Goal: Task Accomplishment & Management: Manage account settings

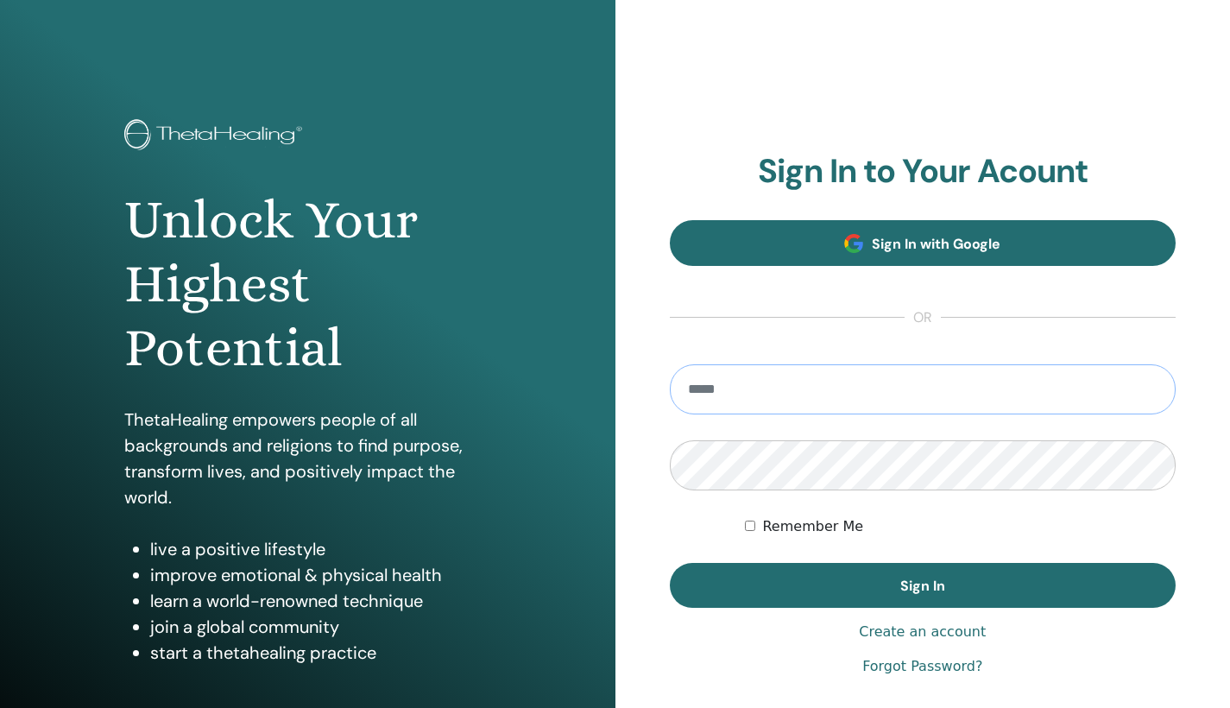
type input "**********"
click at [922, 585] on button "Sign In" at bounding box center [923, 585] width 507 height 45
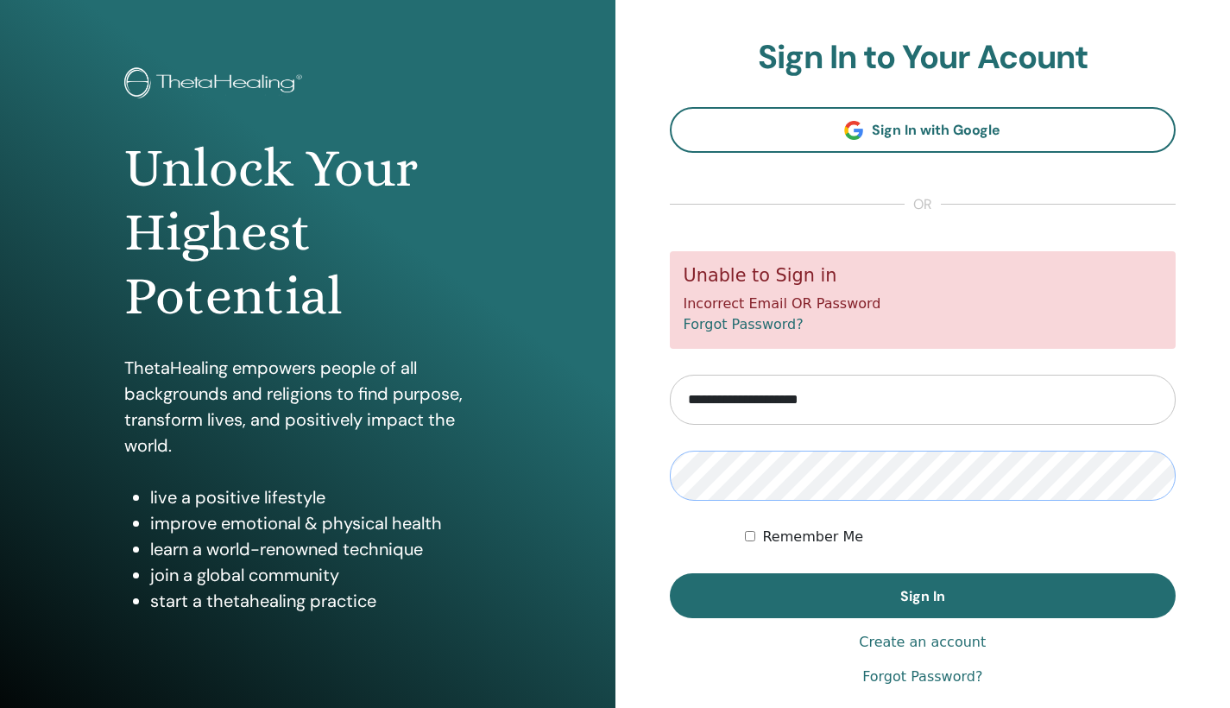
scroll to position [96, 0]
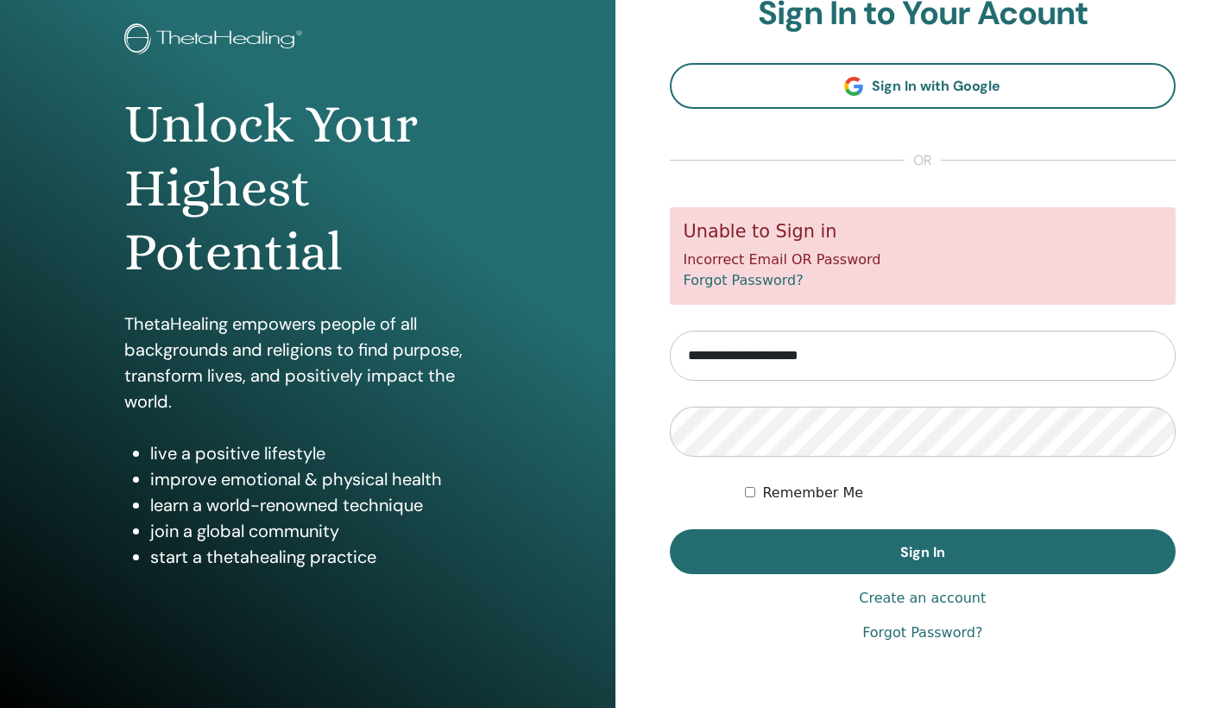
click at [918, 633] on link "Forgot Password?" at bounding box center [922, 632] width 120 height 21
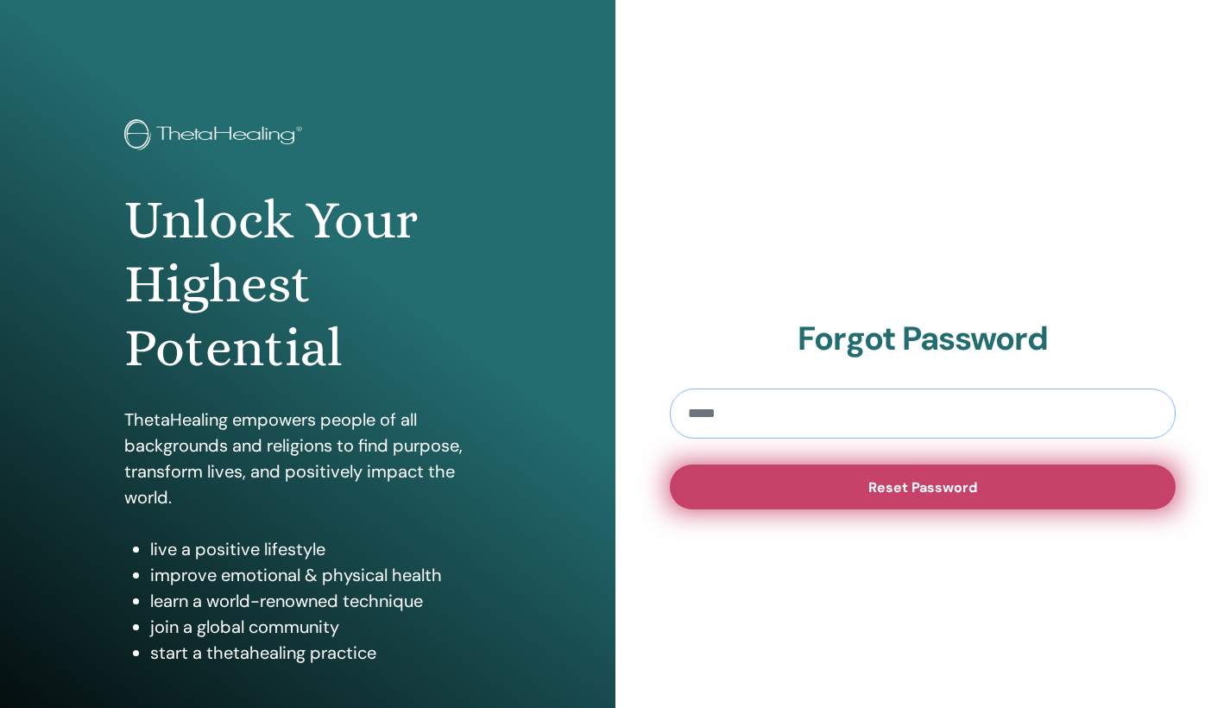
type input "**********"
click at [796, 483] on button "Reset Password" at bounding box center [923, 486] width 507 height 45
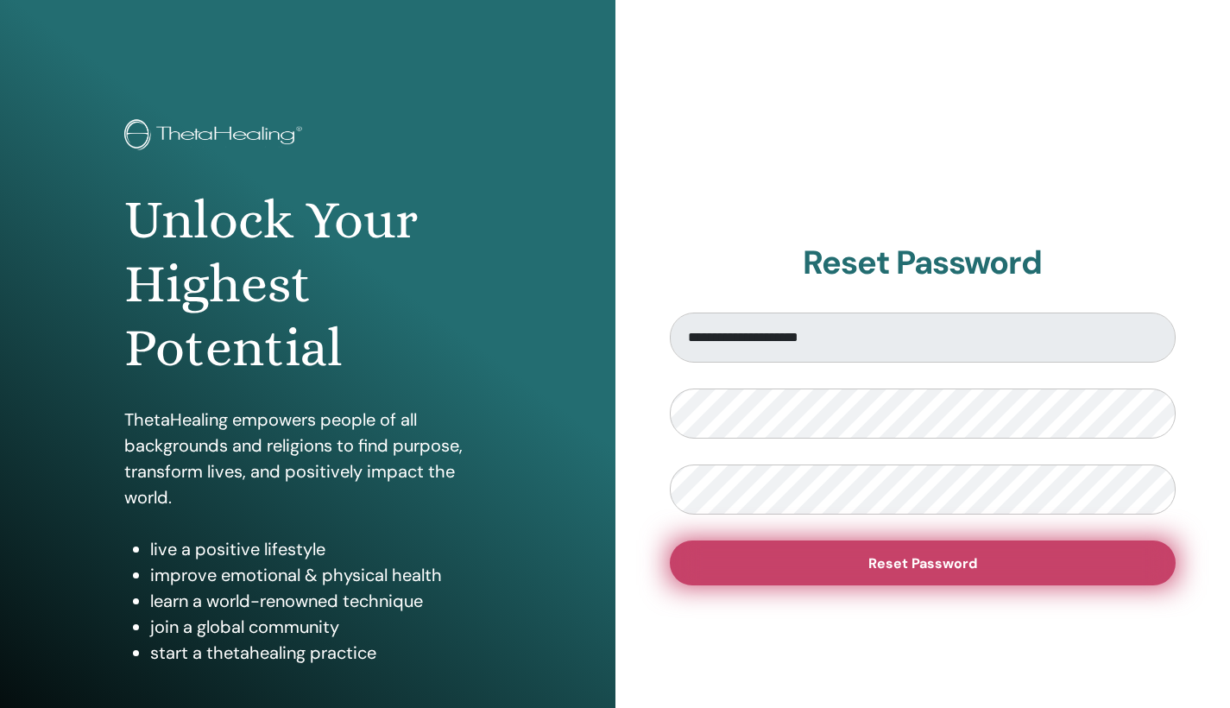
click at [848, 571] on button "Reset Password" at bounding box center [923, 562] width 507 height 45
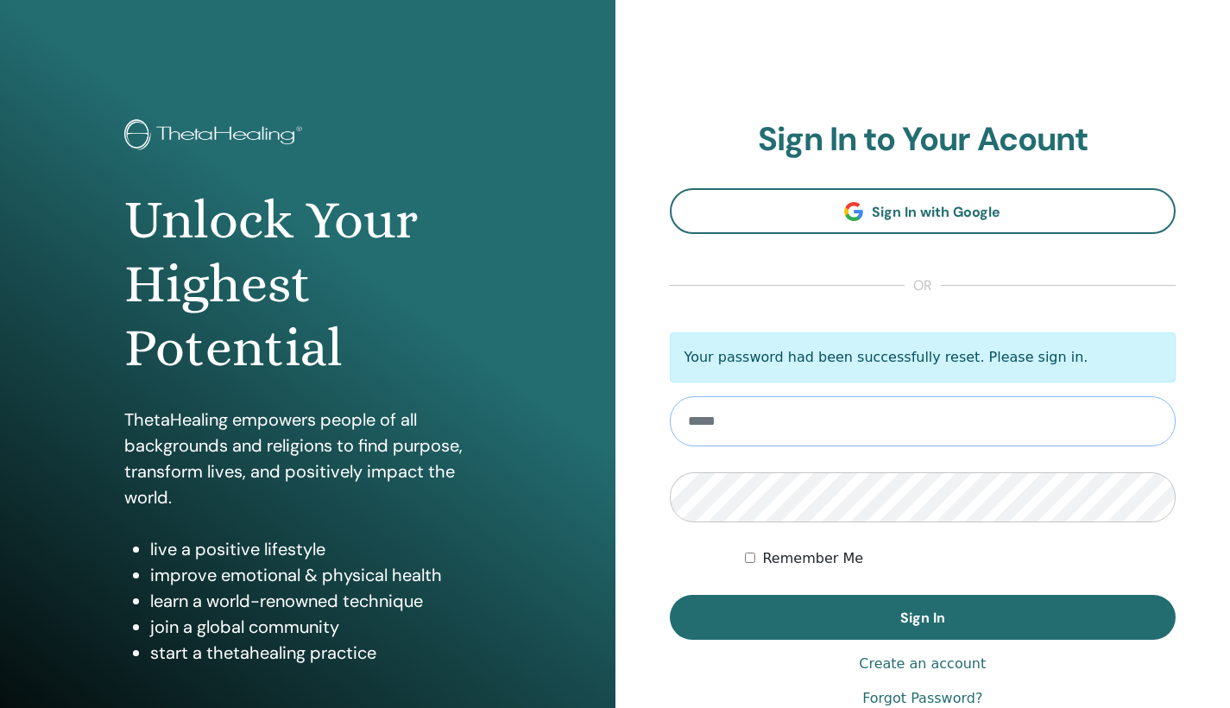
type input "**********"
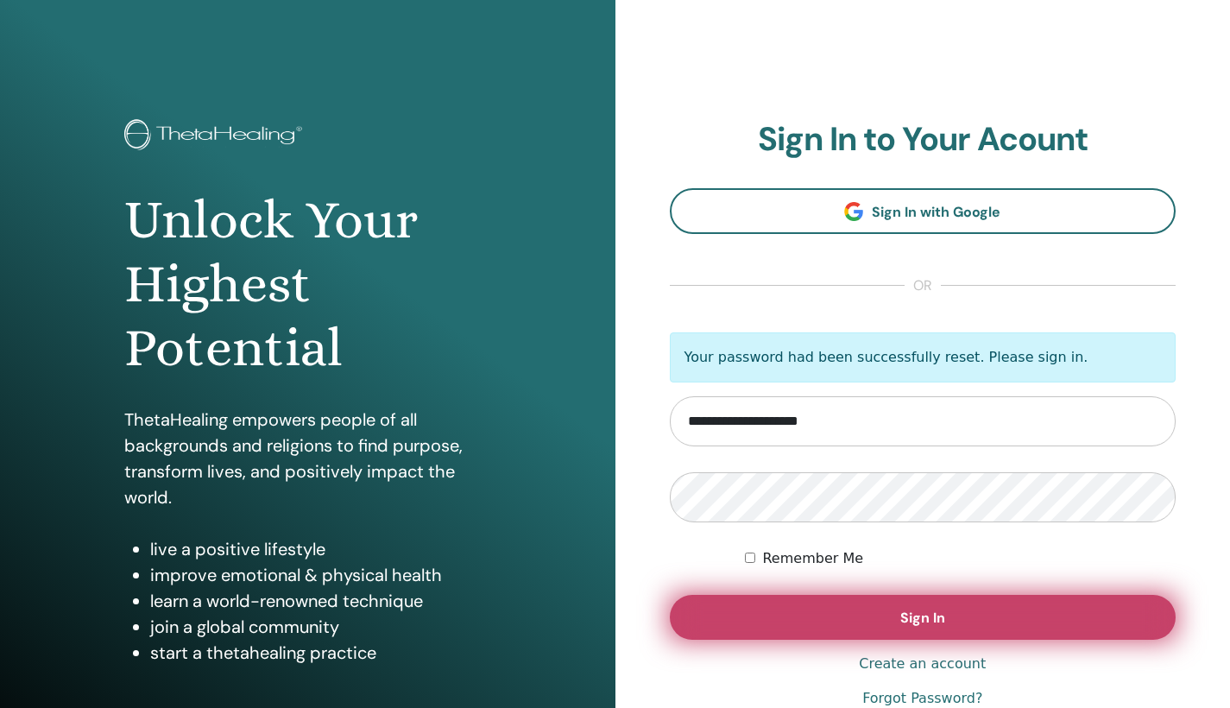
click at [808, 608] on button "Sign In" at bounding box center [923, 617] width 507 height 45
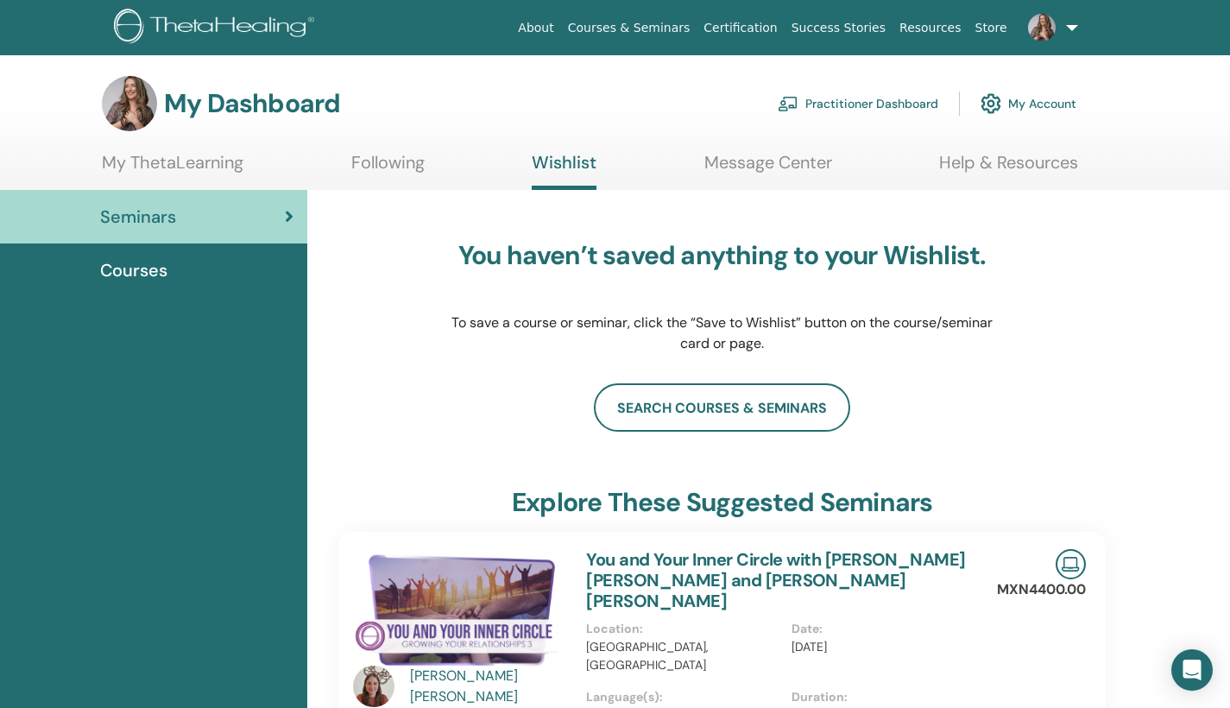
click at [1067, 30] on link at bounding box center [1049, 27] width 71 height 55
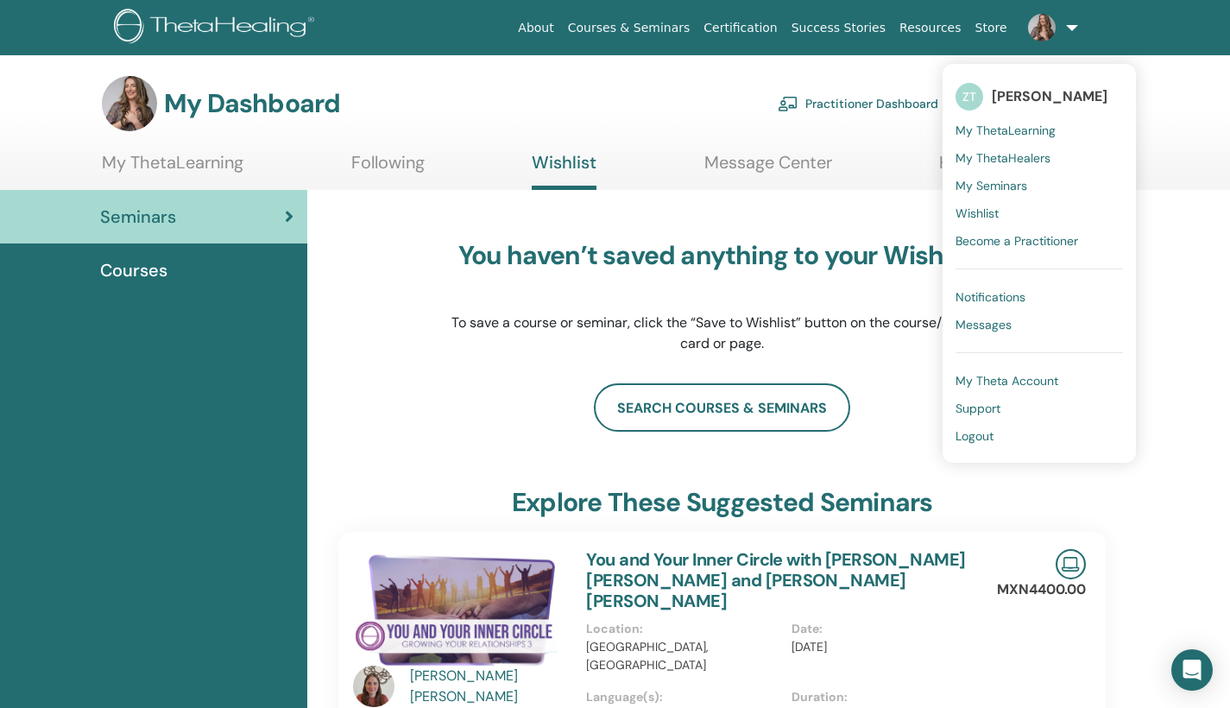
click at [124, 109] on img at bounding box center [129, 103] width 55 height 55
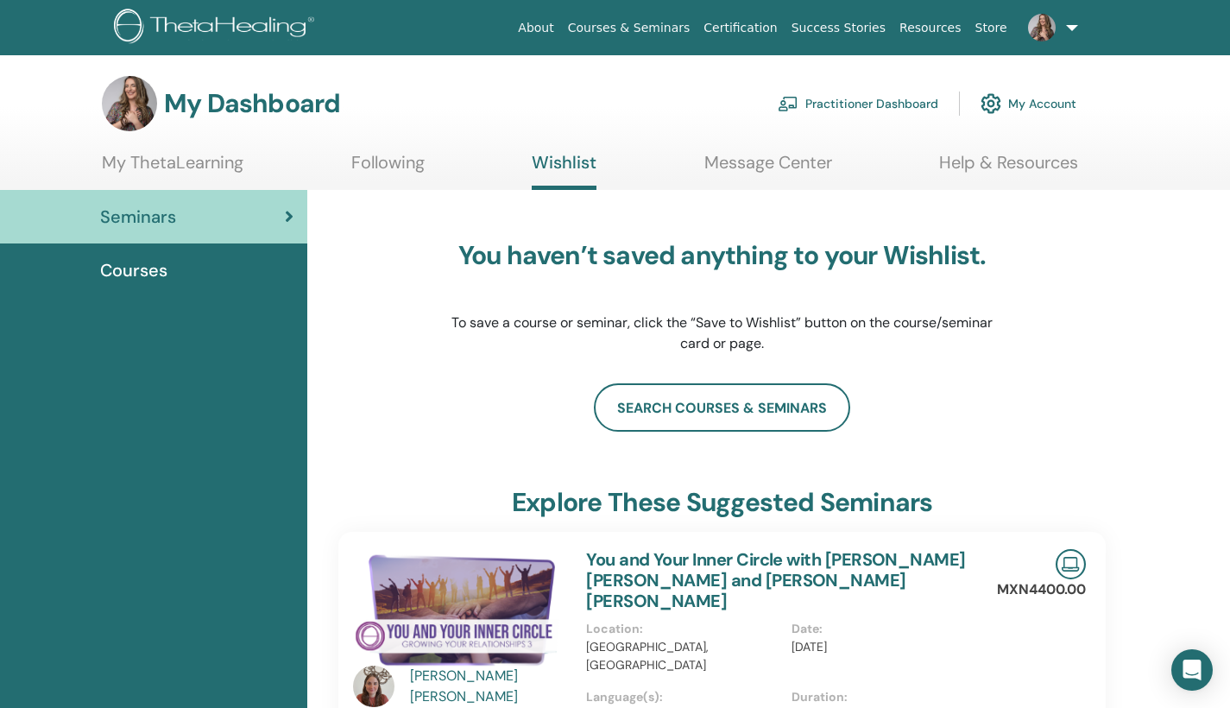
click at [1044, 98] on link "My Account" at bounding box center [1029, 104] width 96 height 38
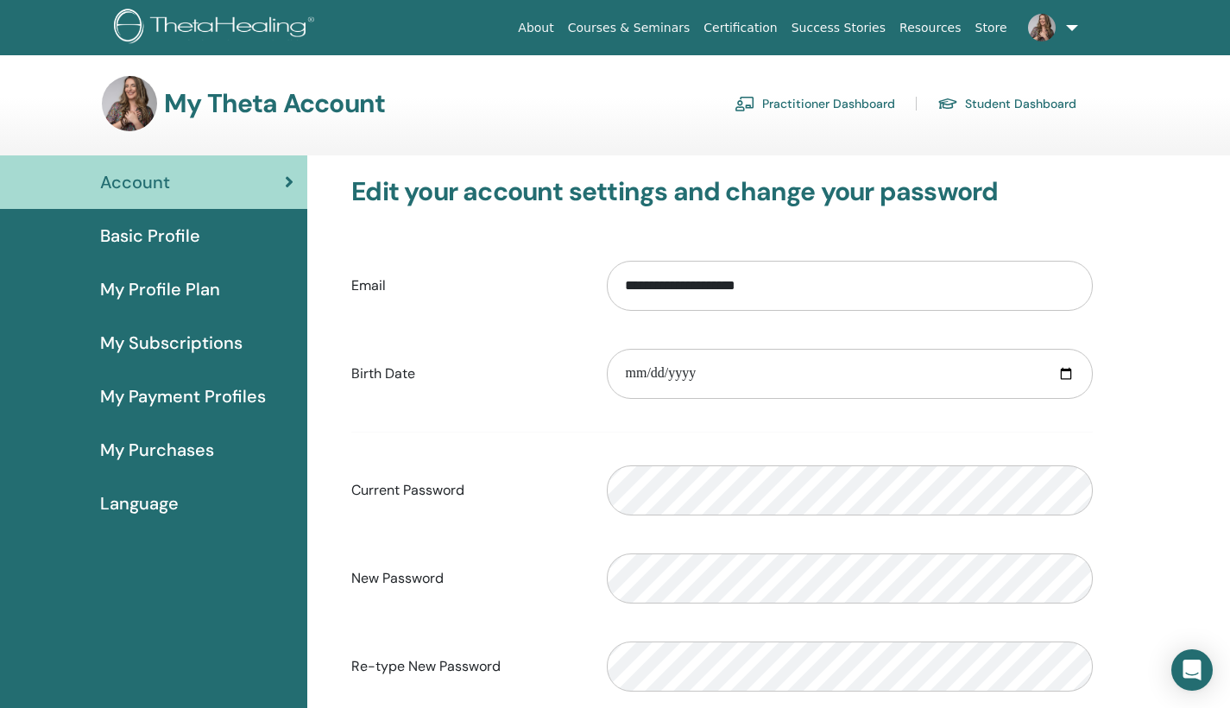
click at [1067, 28] on link at bounding box center [1049, 27] width 71 height 55
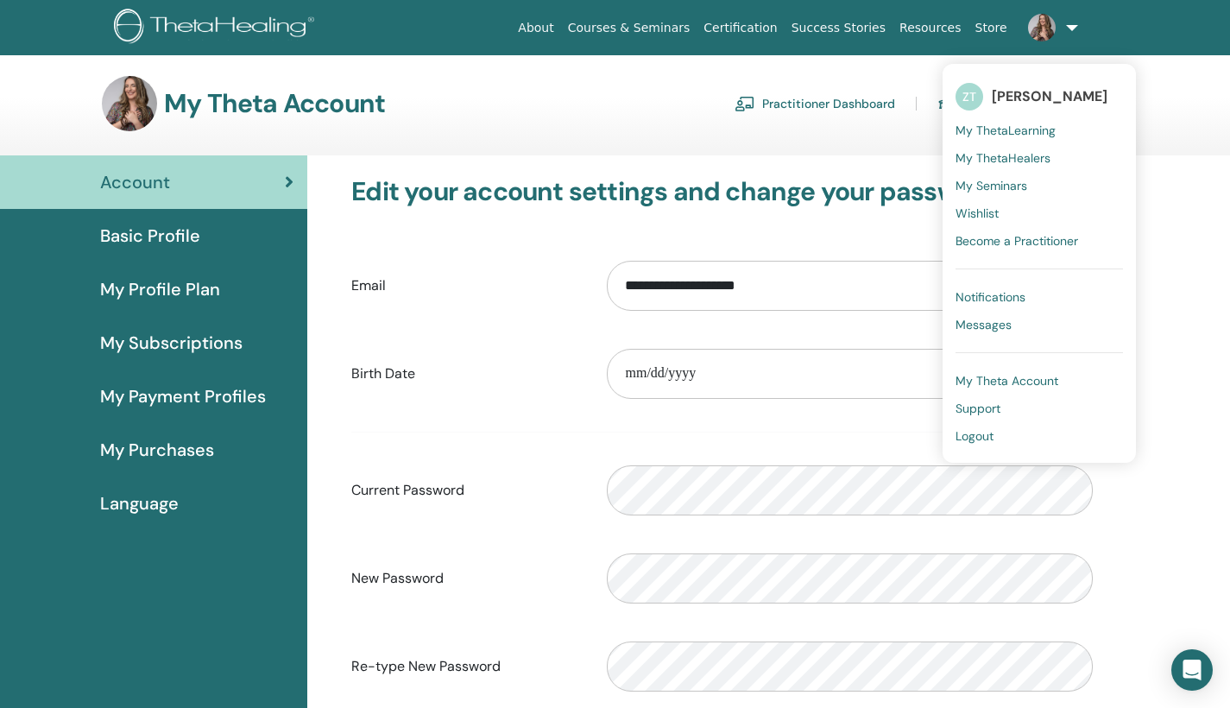
click at [991, 378] on span "My Theta Account" at bounding box center [1007, 381] width 103 height 16
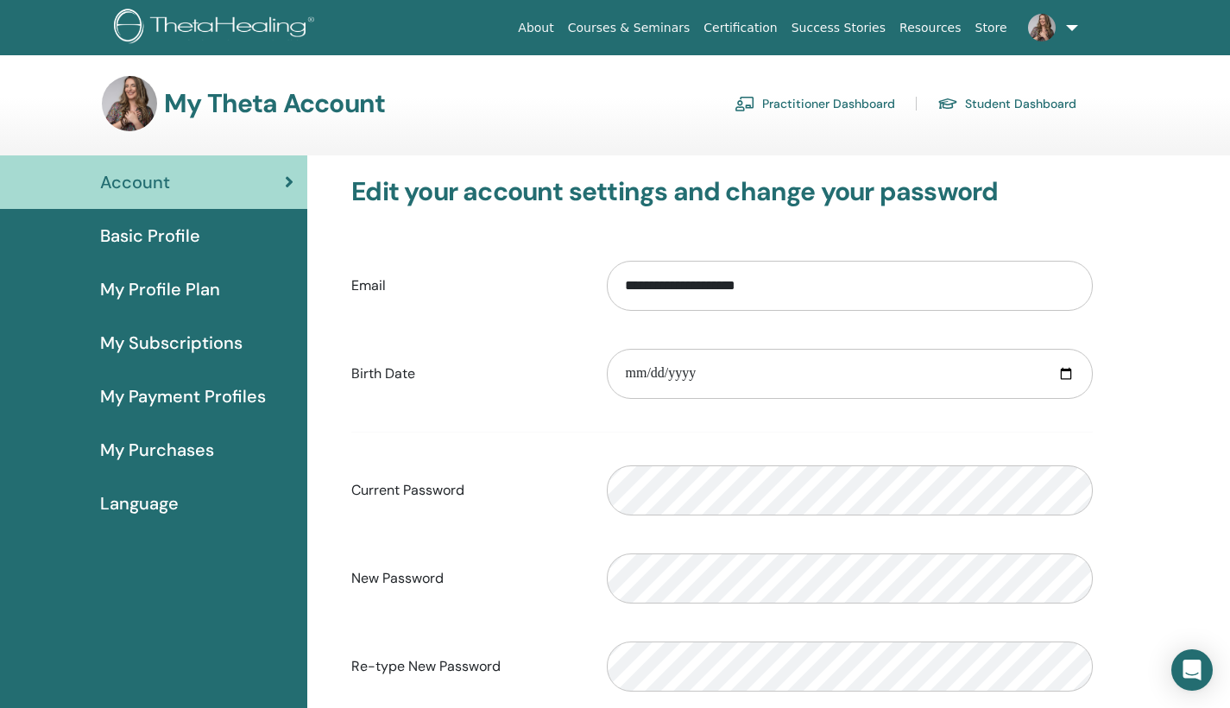
click at [183, 237] on span "Basic Profile" at bounding box center [150, 236] width 100 height 26
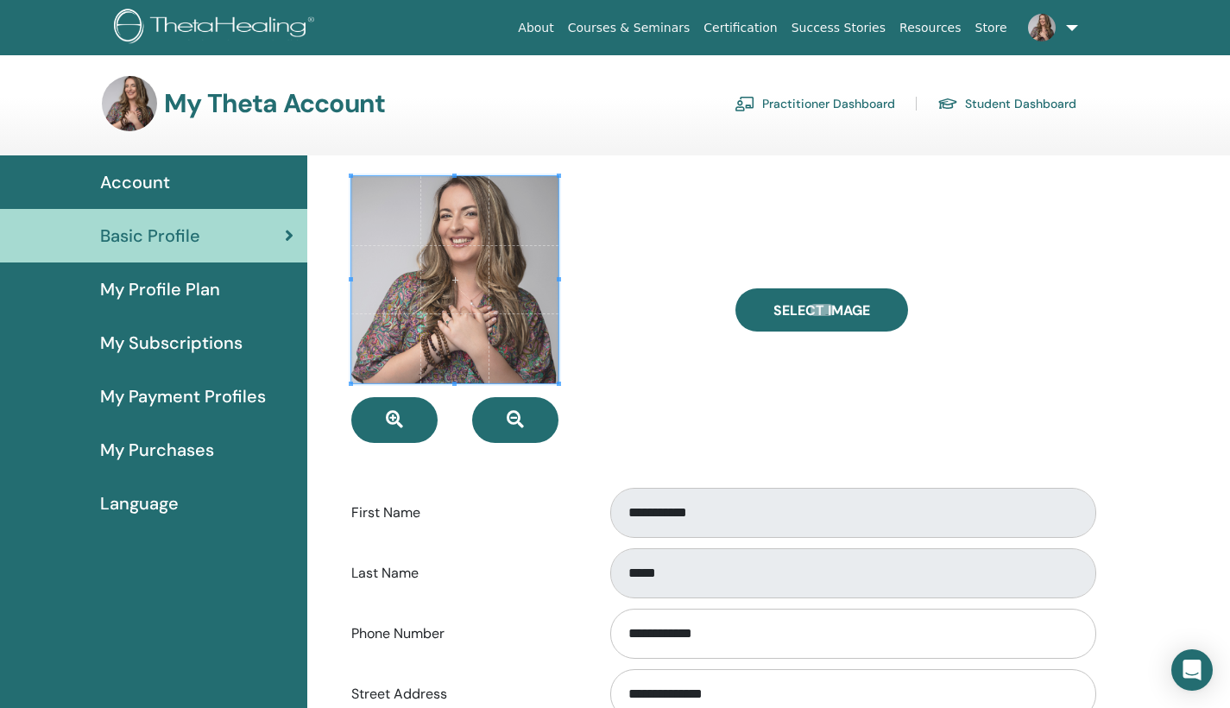
click at [219, 285] on div "My Profile Plan" at bounding box center [154, 289] width 280 height 26
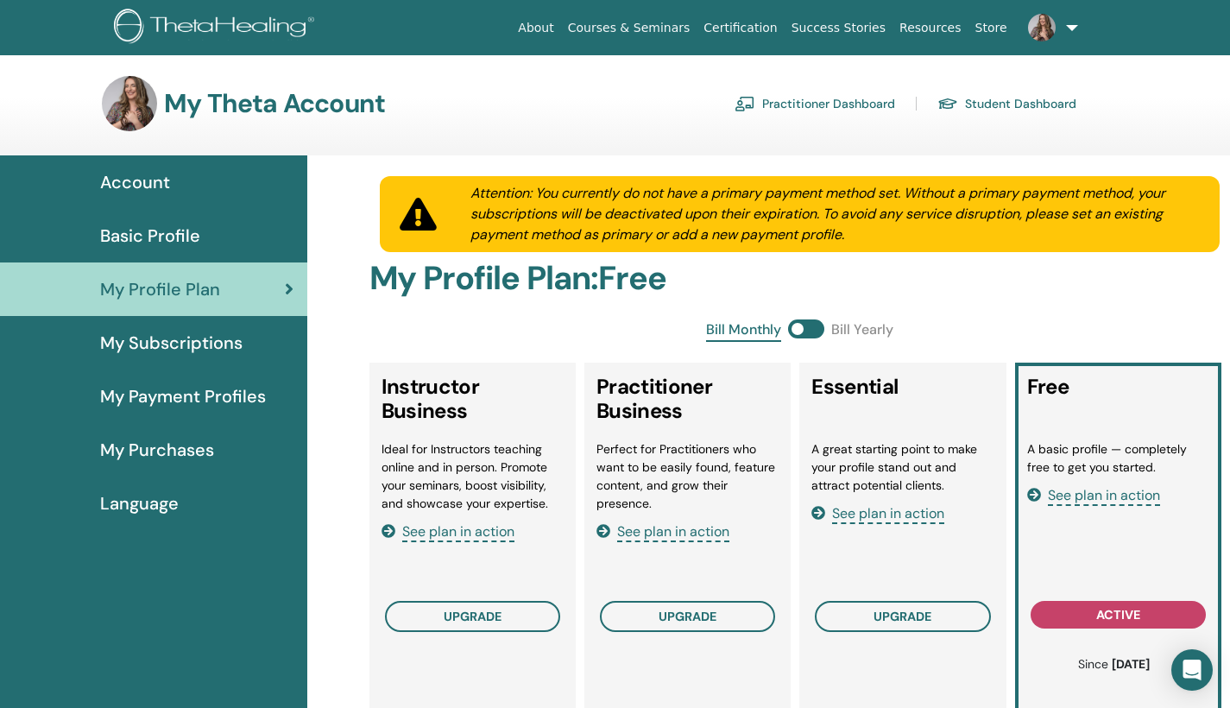
click at [177, 256] on link "Basic Profile" at bounding box center [153, 236] width 307 height 54
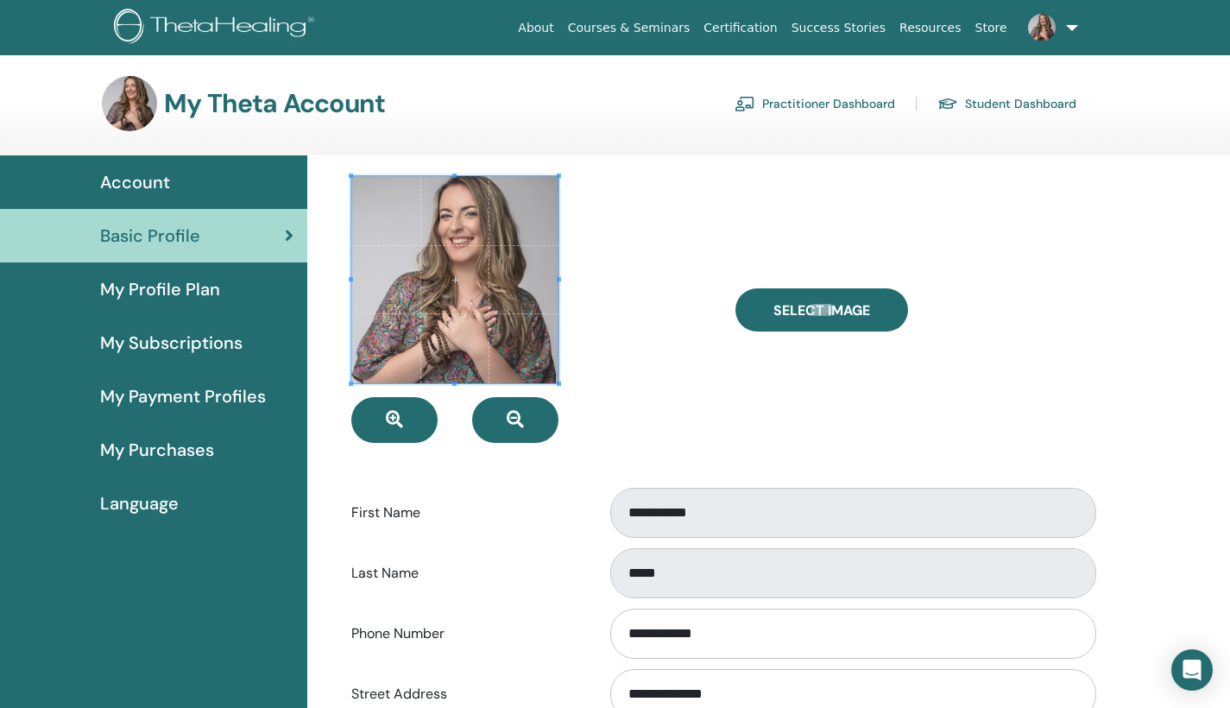
click at [1044, 28] on img at bounding box center [1042, 28] width 28 height 28
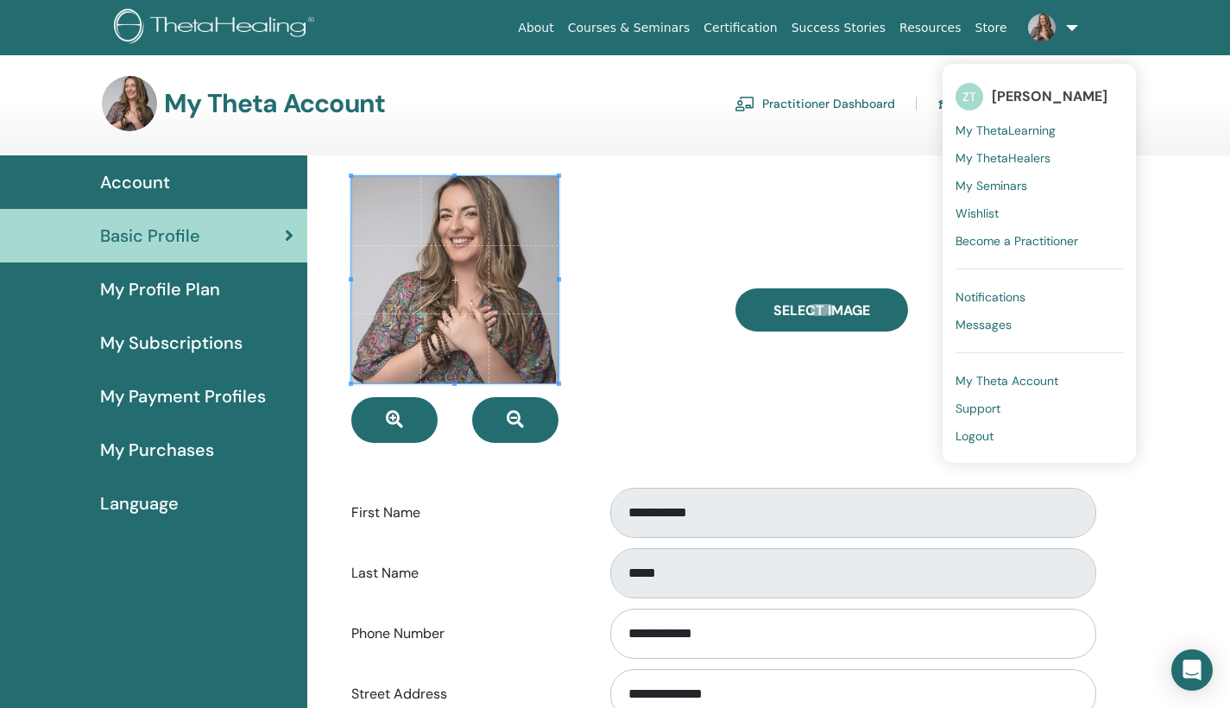
click at [997, 100] on span "[PERSON_NAME]" at bounding box center [1050, 96] width 116 height 18
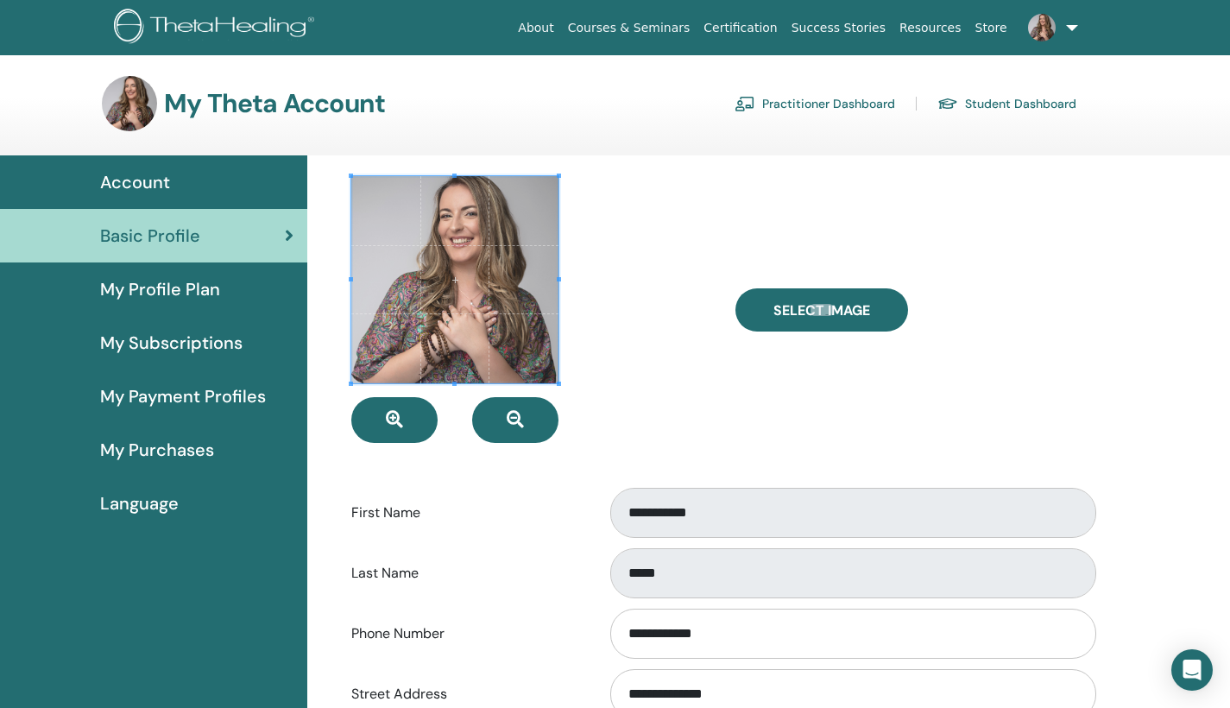
click at [1081, 20] on link at bounding box center [1049, 27] width 71 height 55
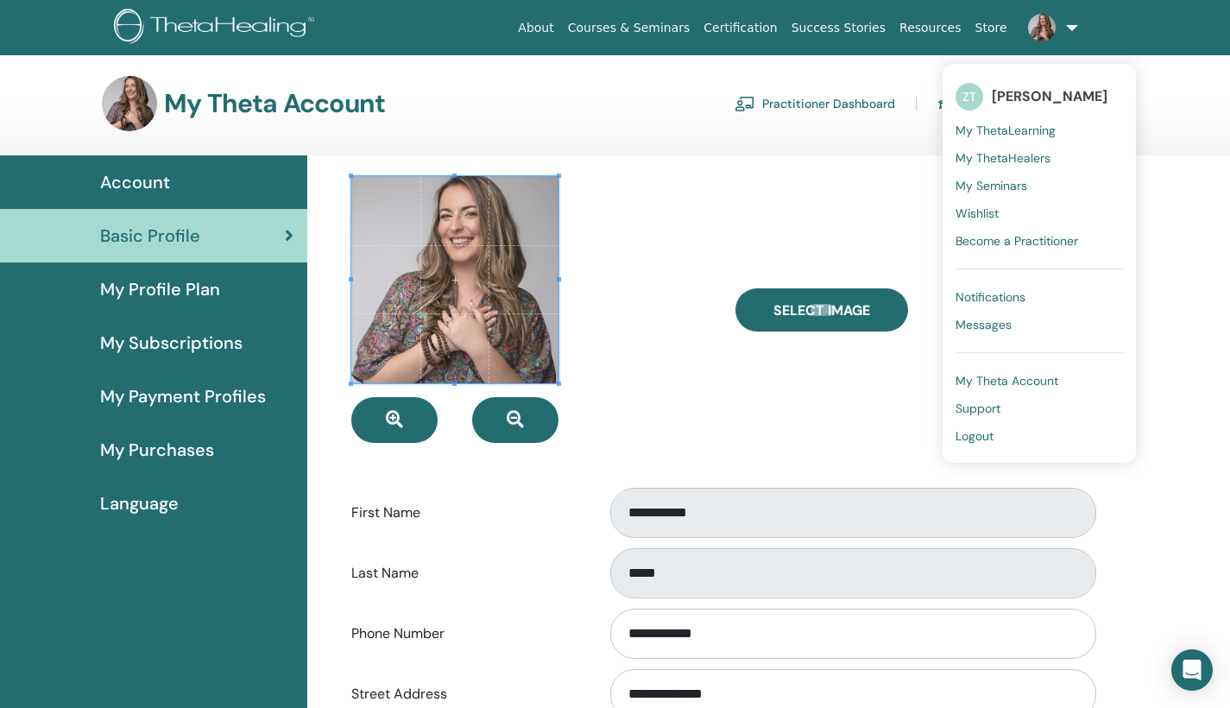
click at [1030, 121] on link "My ThetaLearning" at bounding box center [1039, 131] width 167 height 28
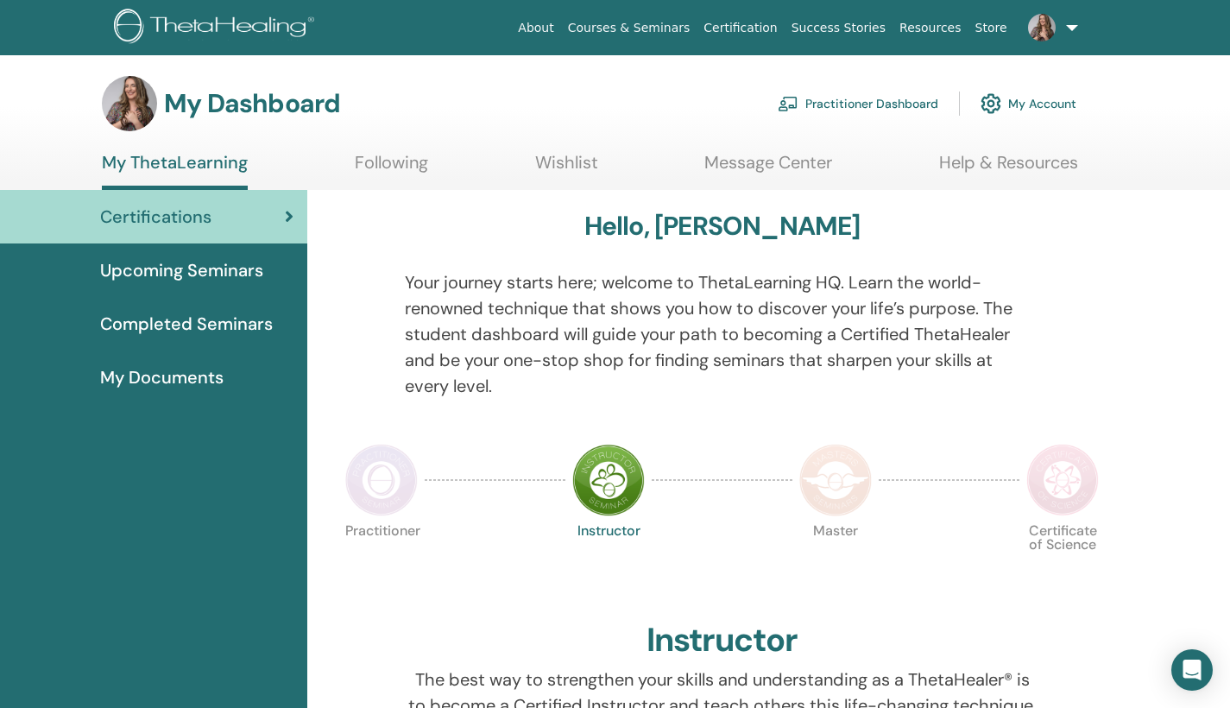
click at [179, 399] on link "My Documents" at bounding box center [153, 377] width 307 height 54
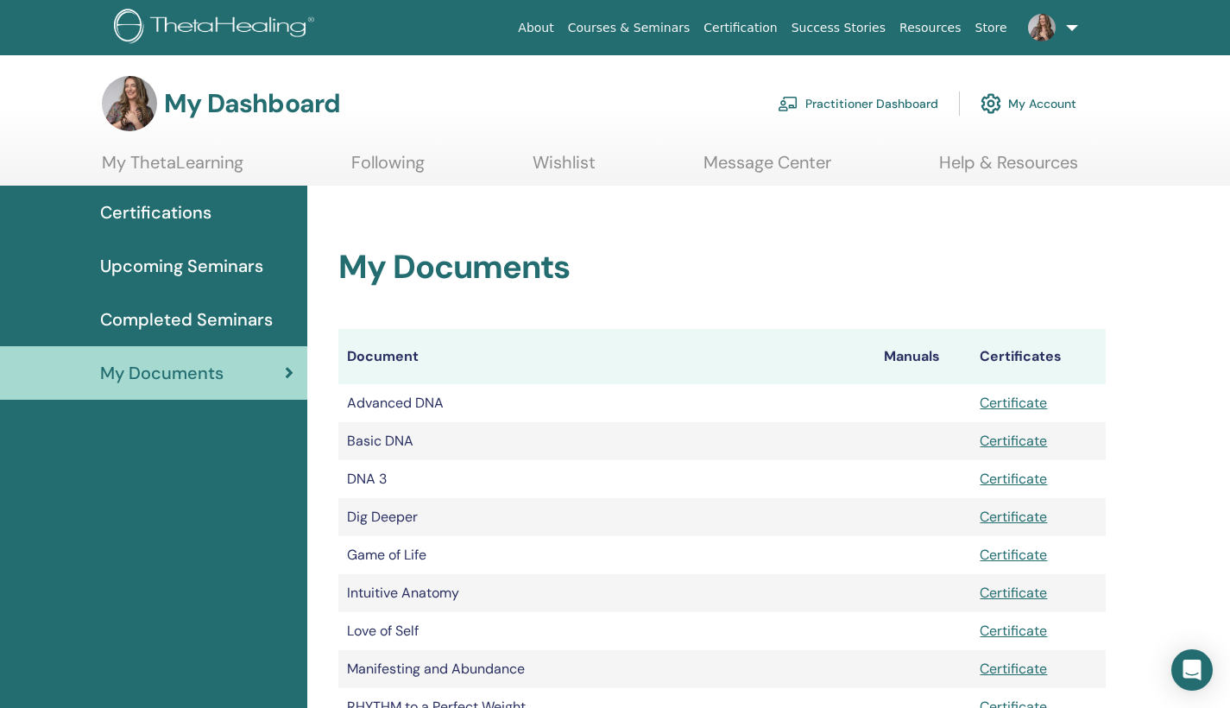
click at [144, 116] on img at bounding box center [129, 103] width 55 height 55
click at [232, 21] on img at bounding box center [217, 28] width 206 height 39
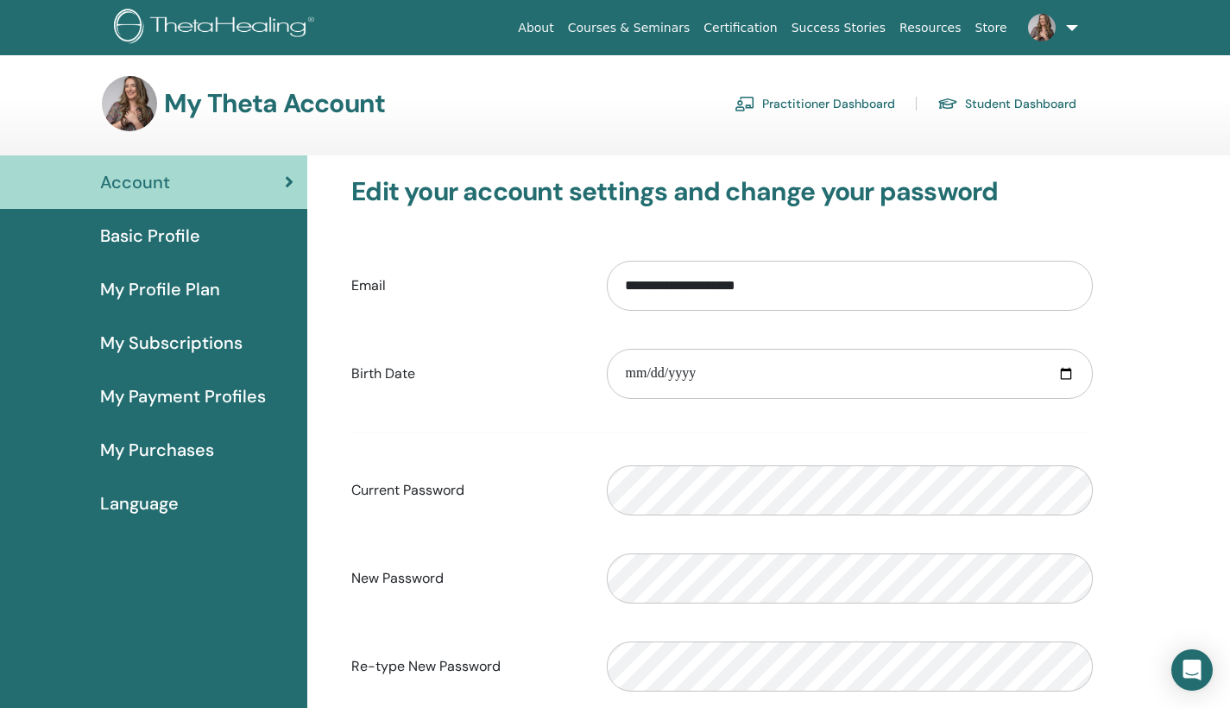
click at [148, 240] on span "Basic Profile" at bounding box center [150, 236] width 100 height 26
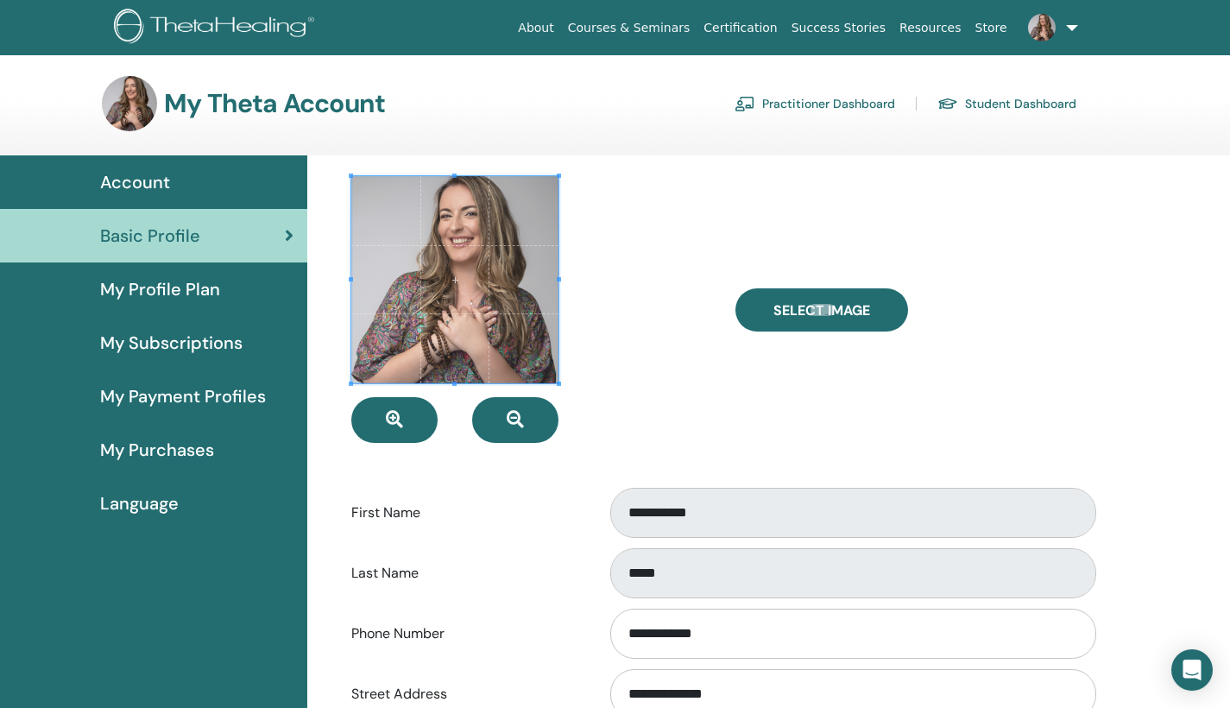
click at [289, 225] on div "Basic Profile" at bounding box center [154, 236] width 280 height 26
click at [846, 100] on link "Practitioner Dashboard" at bounding box center [815, 104] width 161 height 28
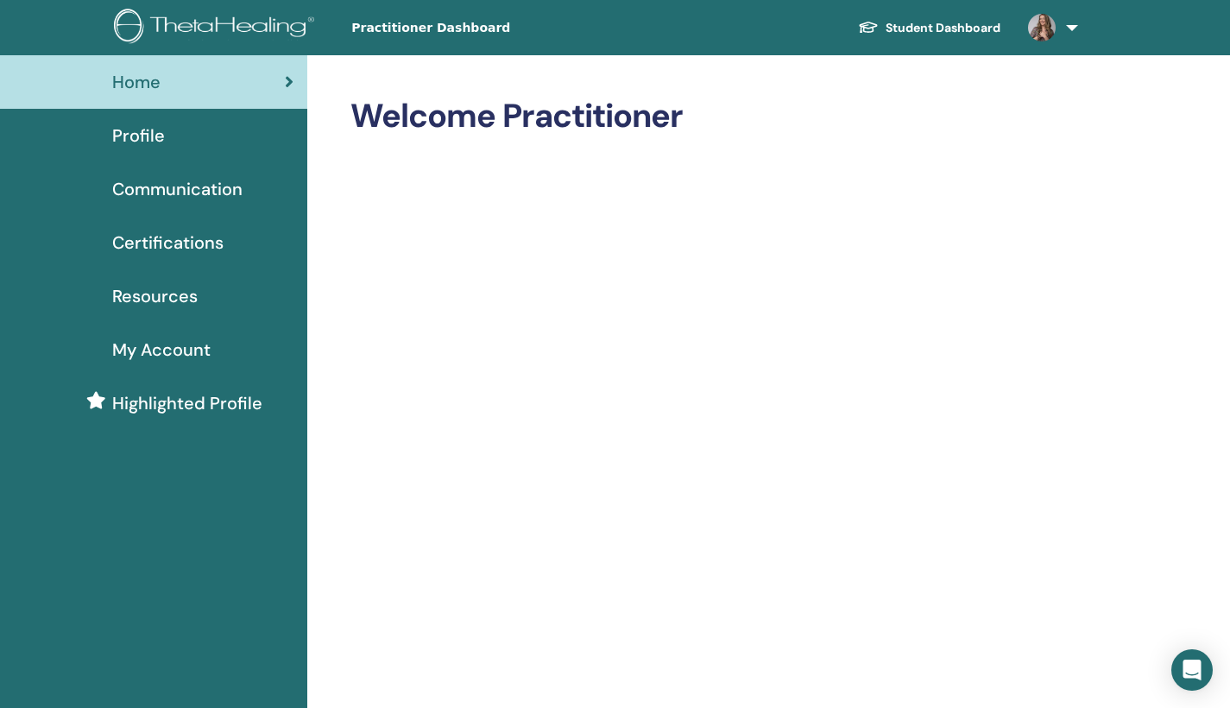
click at [180, 400] on span "Highlighted Profile" at bounding box center [187, 403] width 150 height 26
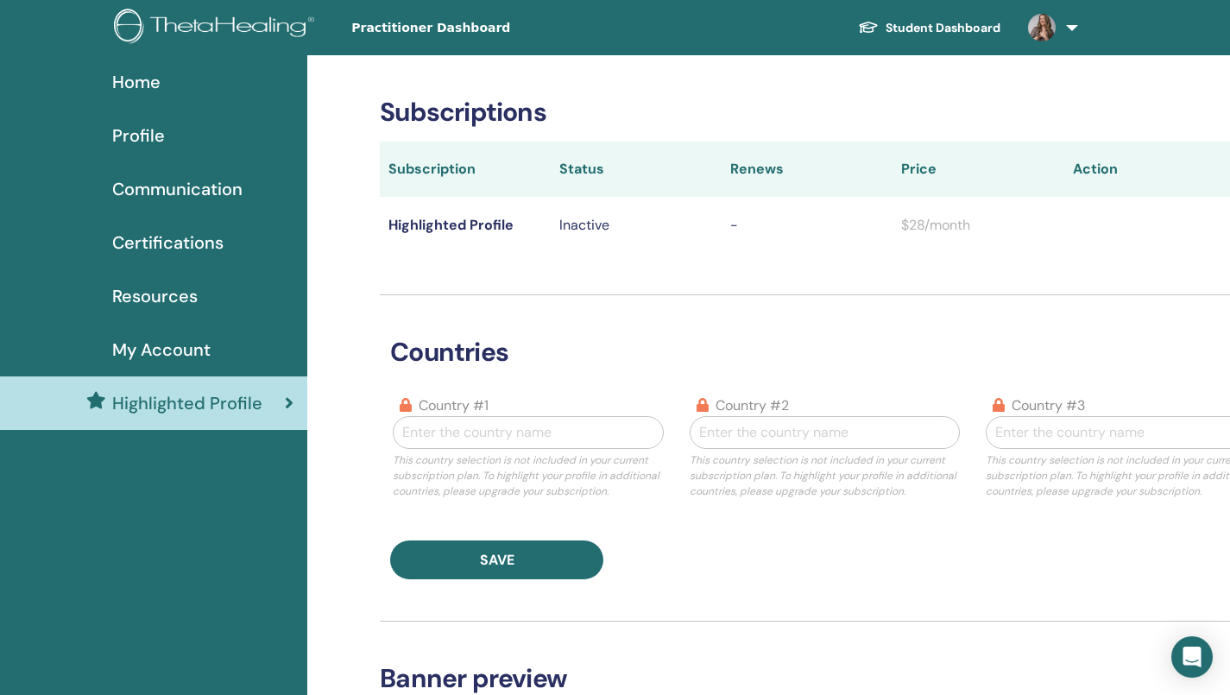
click at [167, 126] on div "Profile" at bounding box center [154, 136] width 280 height 26
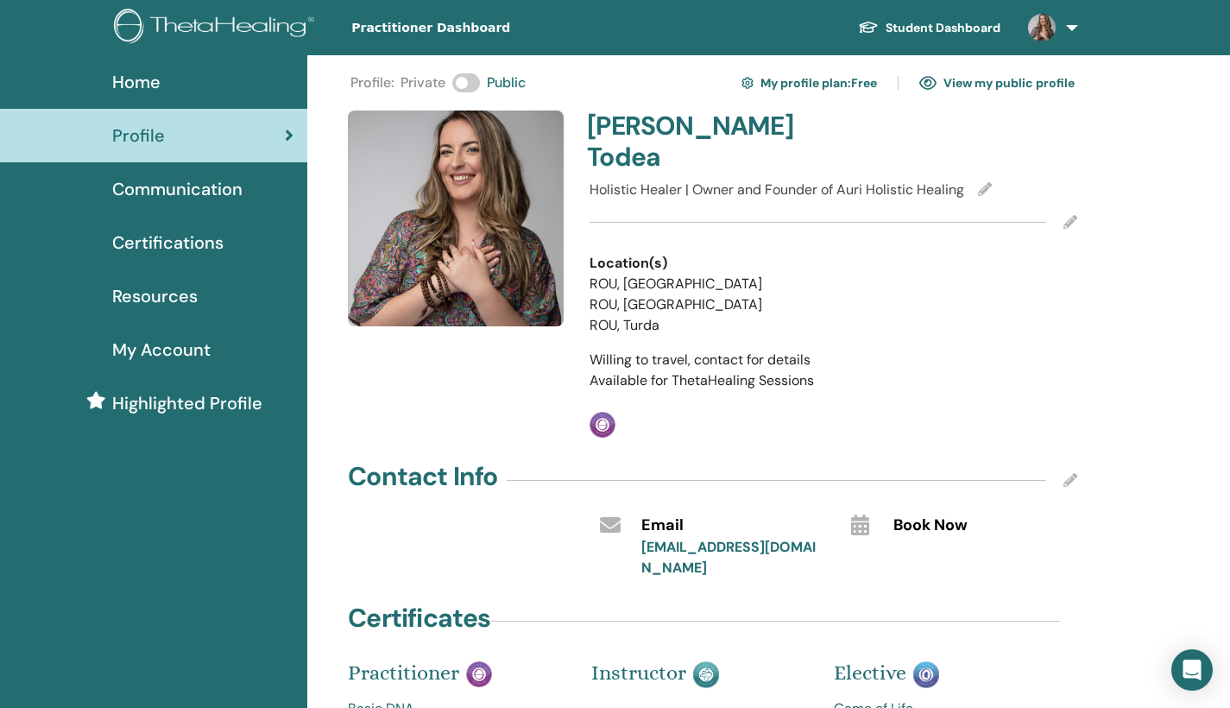
click at [986, 182] on icon at bounding box center [985, 189] width 14 height 14
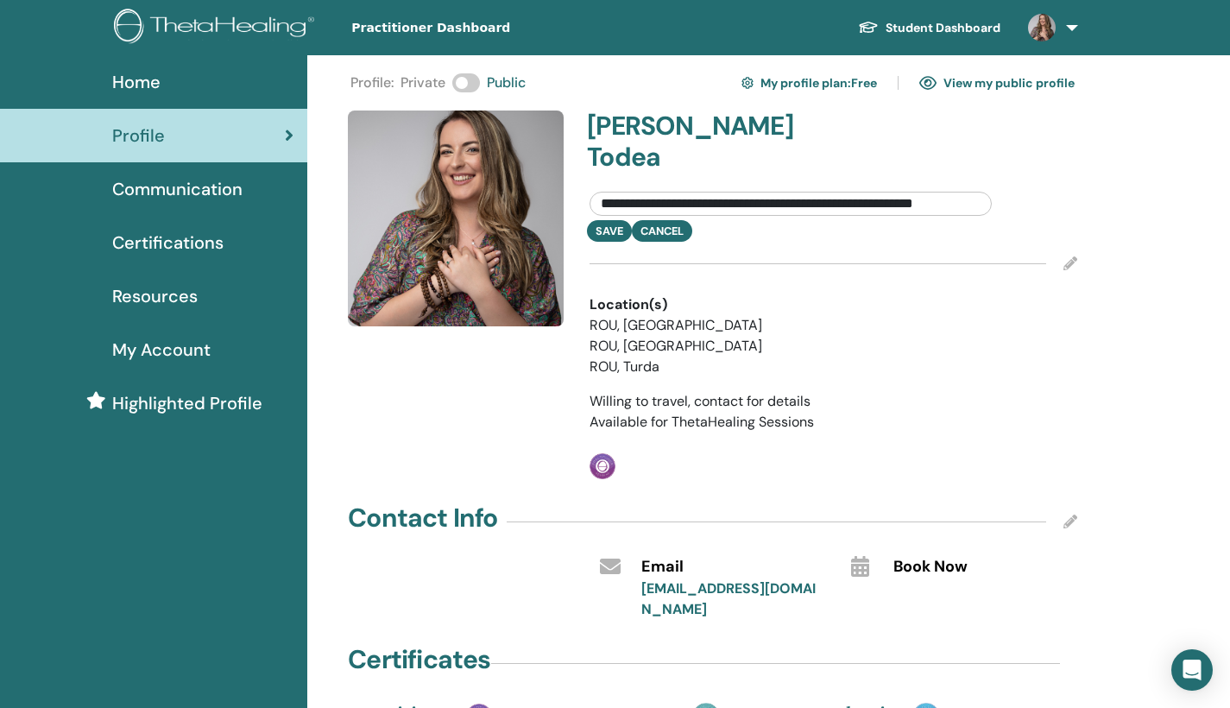
drag, startPoint x: 853, startPoint y: 175, endPoint x: 987, endPoint y: 174, distance: 134.7
click at [987, 192] on input "**********" at bounding box center [791, 204] width 402 height 24
drag, startPoint x: 693, startPoint y: 172, endPoint x: 653, endPoint y: 171, distance: 39.7
click at [653, 192] on input "**********" at bounding box center [791, 204] width 402 height 24
drag, startPoint x: 704, startPoint y: 169, endPoint x: 580, endPoint y: 174, distance: 123.5
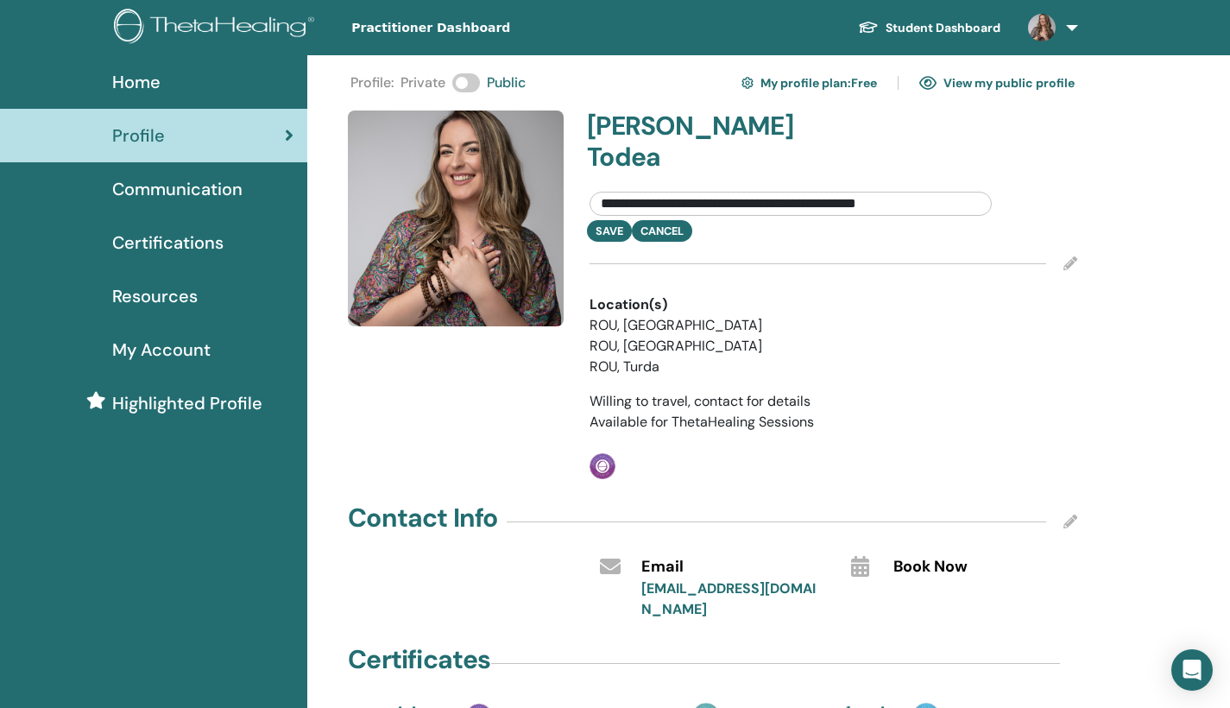
click at [580, 180] on div "**********" at bounding box center [791, 200] width 428 height 41
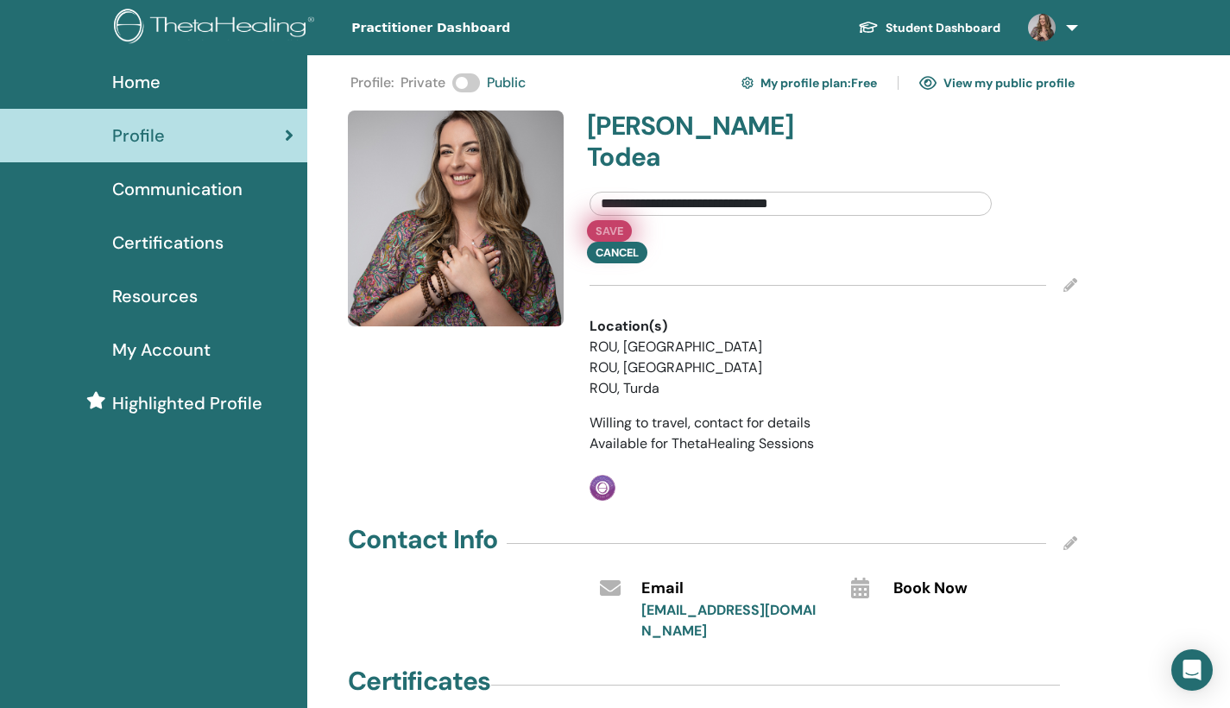
type input "**********"
click at [609, 220] on button "Save" at bounding box center [609, 231] width 45 height 22
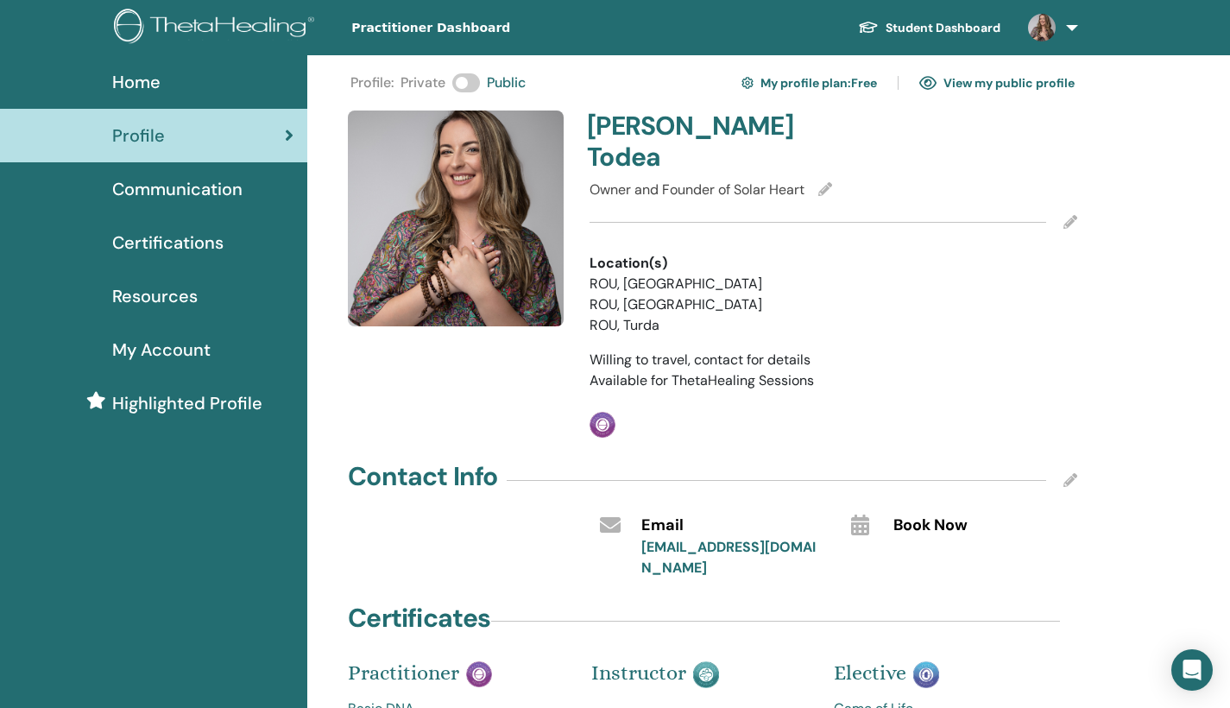
click at [1074, 215] on icon at bounding box center [1070, 222] width 14 height 14
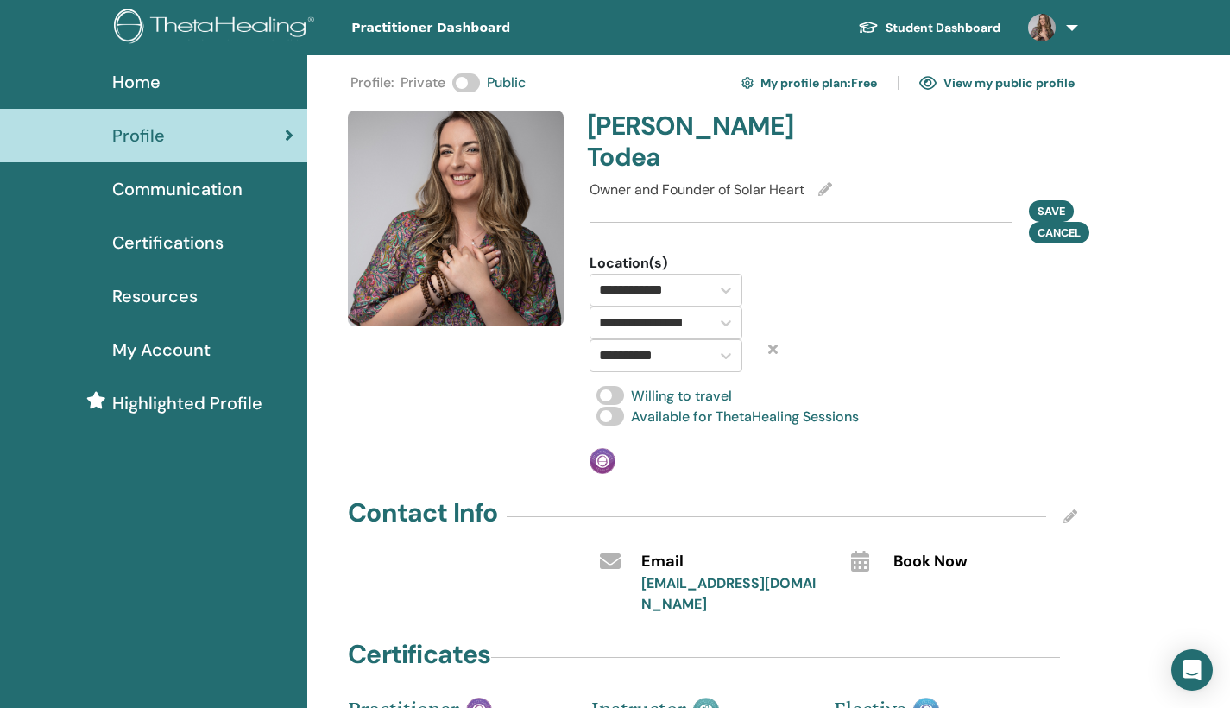
click at [1152, 146] on div "**********" at bounding box center [768, 632] width 923 height 1154
click at [1073, 224] on span "Cancel" at bounding box center [1059, 233] width 43 height 18
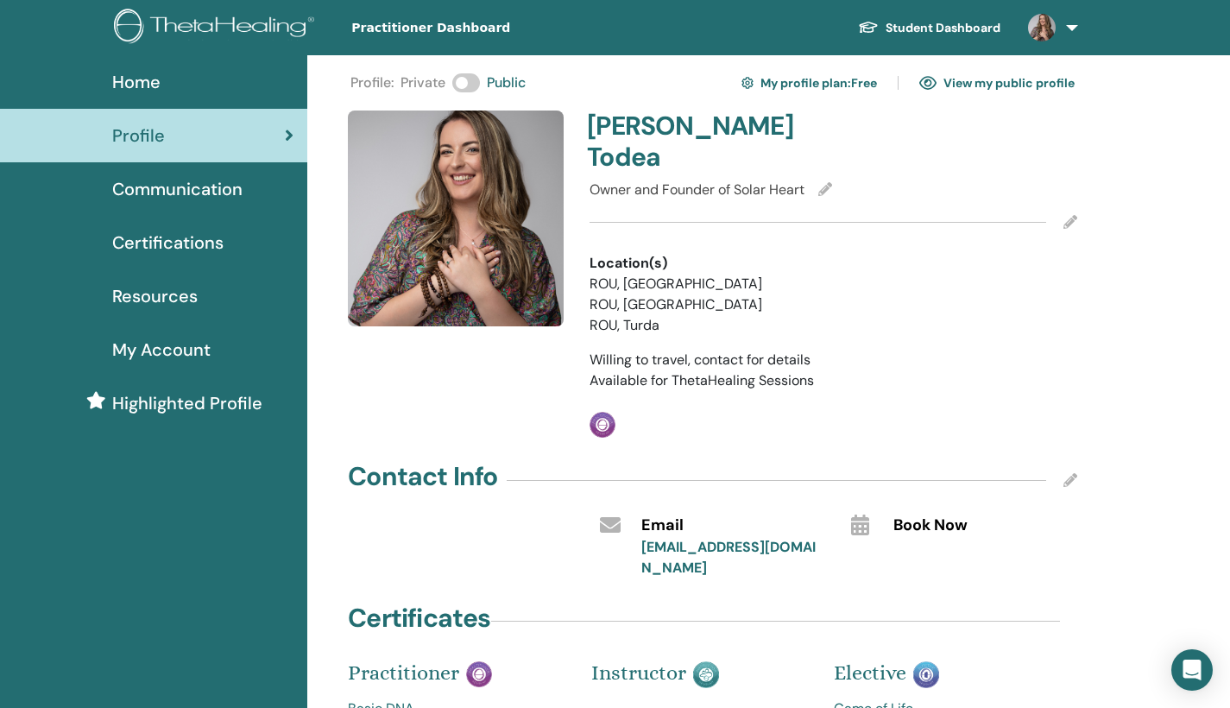
click at [1208, 266] on div "Profile : Private Public My profile plan : Free View my public profile Zeina-Io…" at bounding box center [768, 614] width 923 height 1118
click at [1015, 83] on link "View my public profile" at bounding box center [996, 83] width 155 height 28
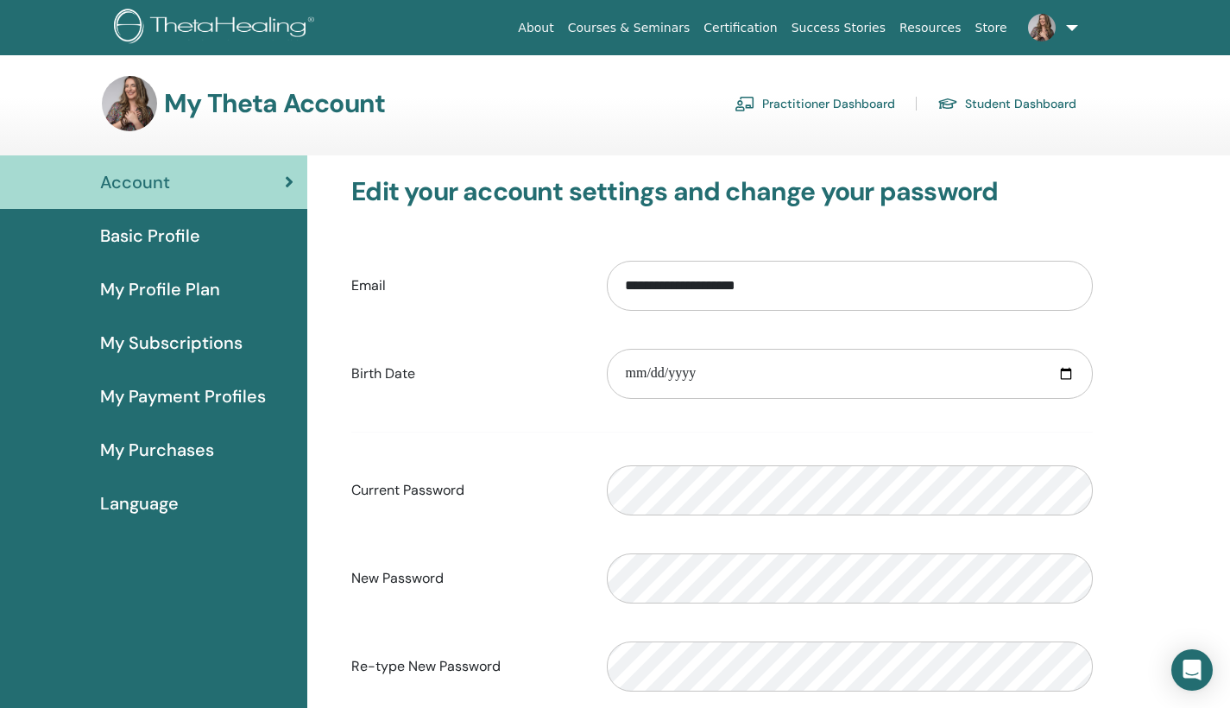
click at [173, 442] on span "My Purchases" at bounding box center [157, 450] width 114 height 26
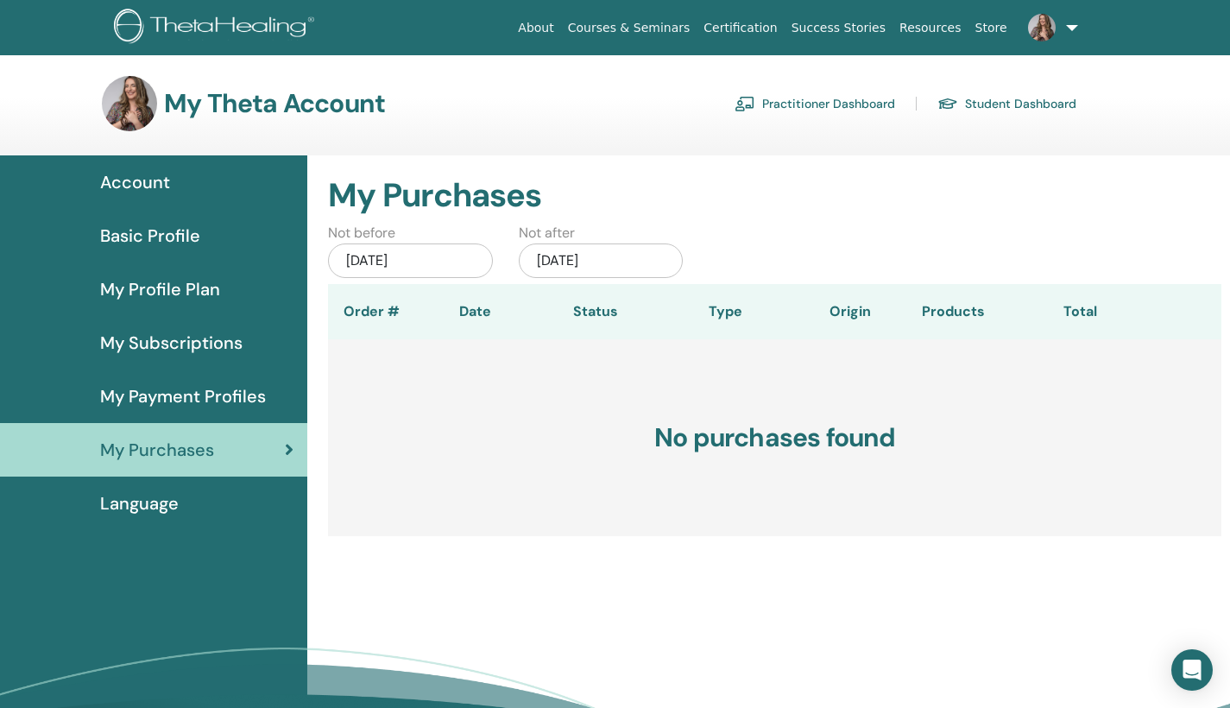
click at [200, 237] on div "Basic Profile" at bounding box center [154, 236] width 280 height 26
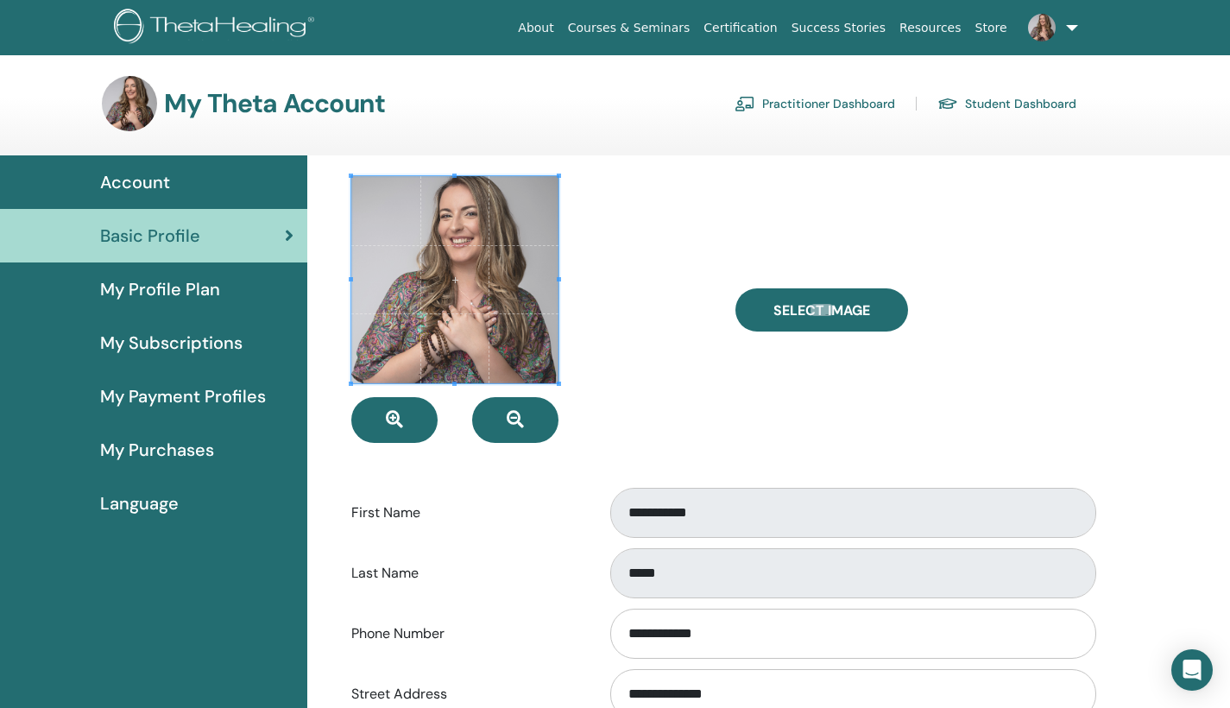
click at [983, 104] on link "Student Dashboard" at bounding box center [1006, 104] width 139 height 28
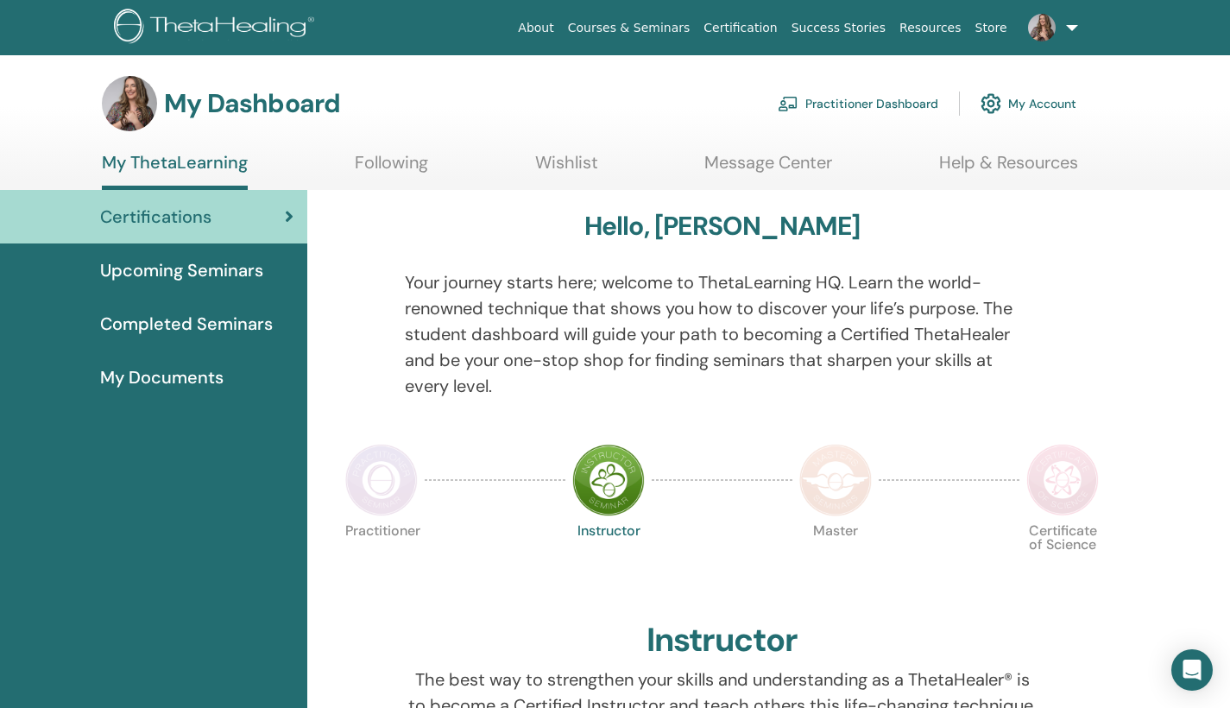
click at [193, 365] on span "My Documents" at bounding box center [161, 377] width 123 height 26
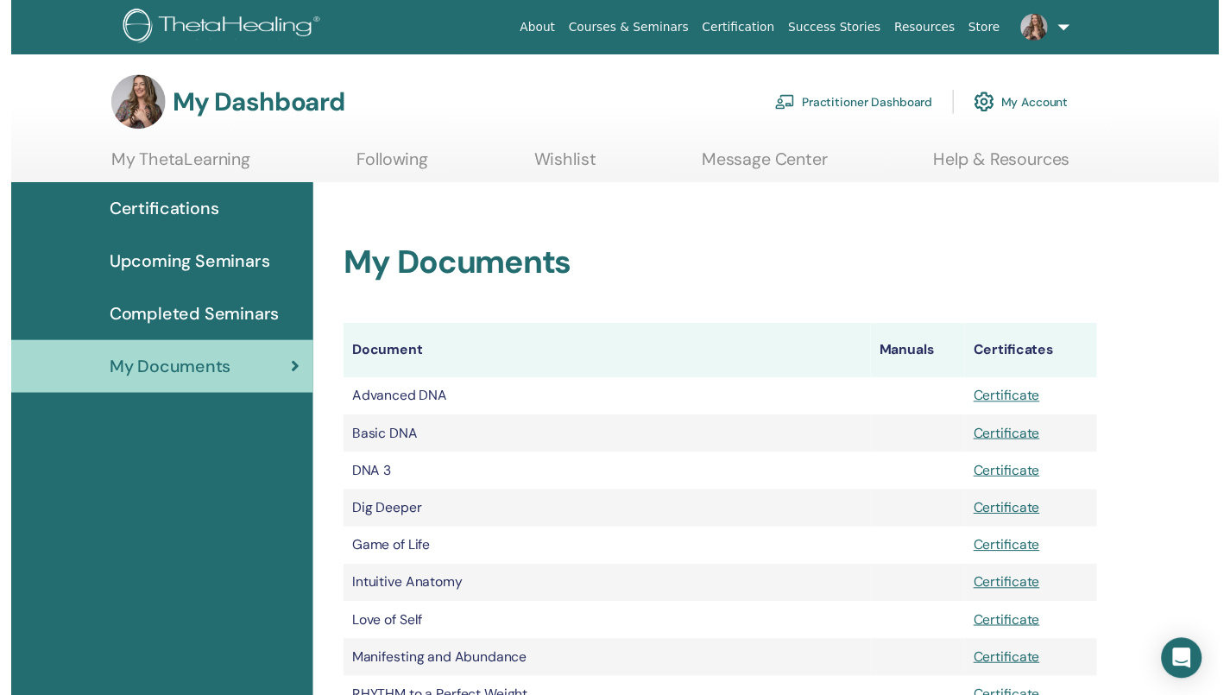
scroll to position [229, 0]
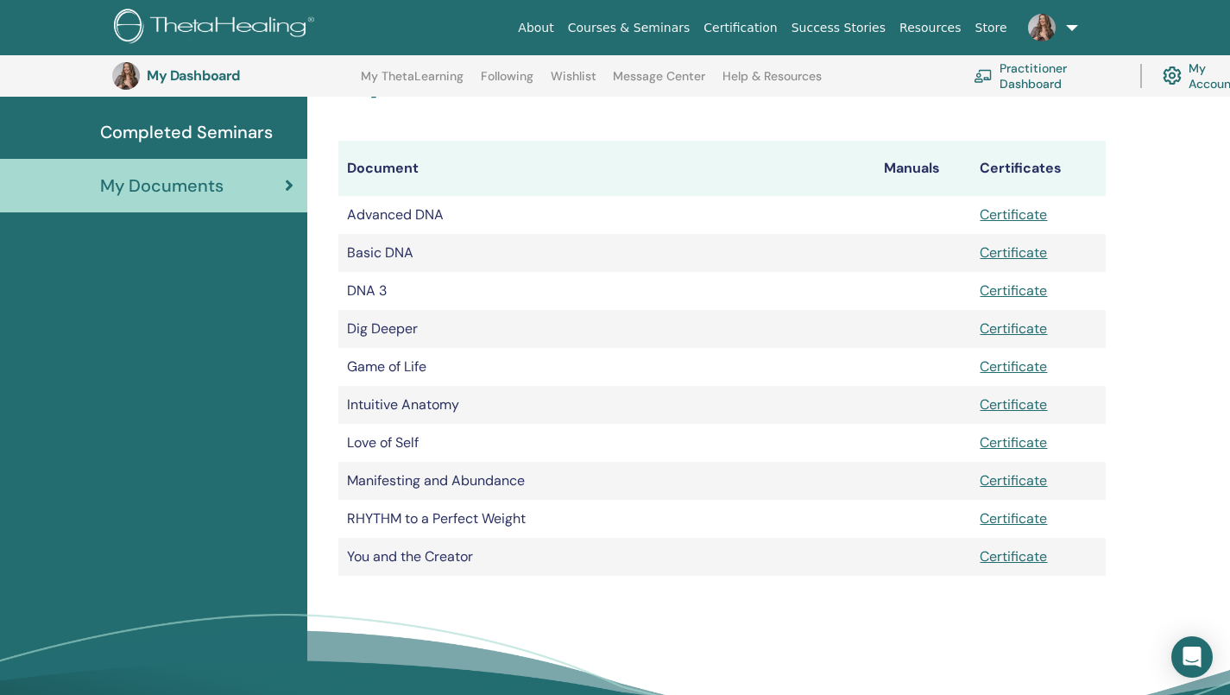
click at [1025, 406] on link "Certificate" at bounding box center [1013, 404] width 67 height 18
